Goal: Find contact information: Find contact information

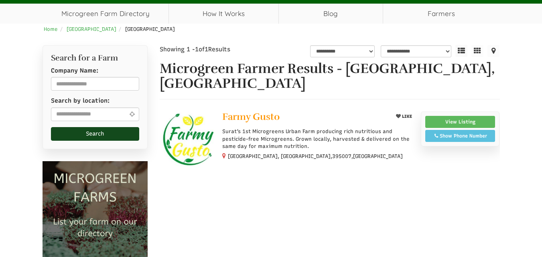
scroll to position [80, 0]
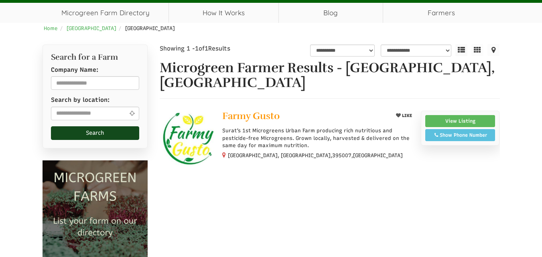
select select "Language Translate Widget"
click at [198, 127] on img at bounding box center [188, 139] width 57 height 57
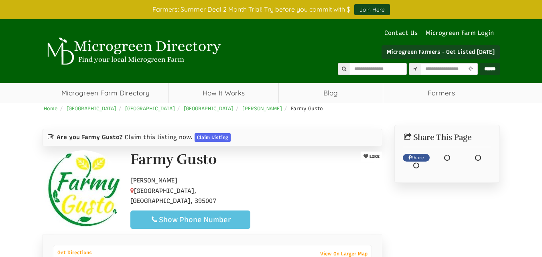
select select "Language Translate Widget"
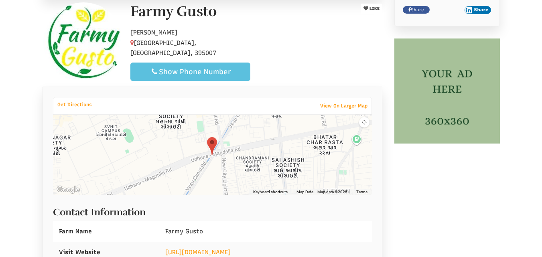
scroll to position [160, 0]
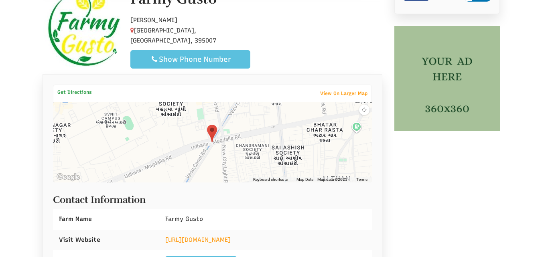
click at [66, 93] on link "Get Directions" at bounding box center [74, 92] width 42 height 10
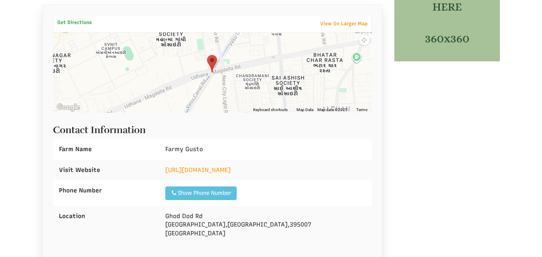
scroll to position [241, 0]
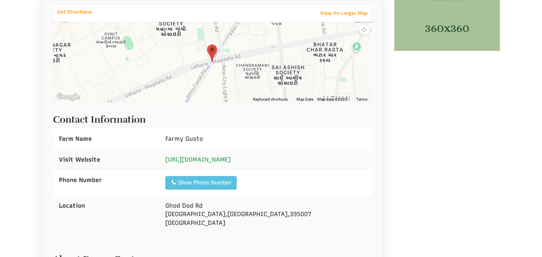
click at [205, 161] on link "[URL][DOMAIN_NAME]" at bounding box center [197, 159] width 65 height 7
